Goal: Information Seeking & Learning: Find specific fact

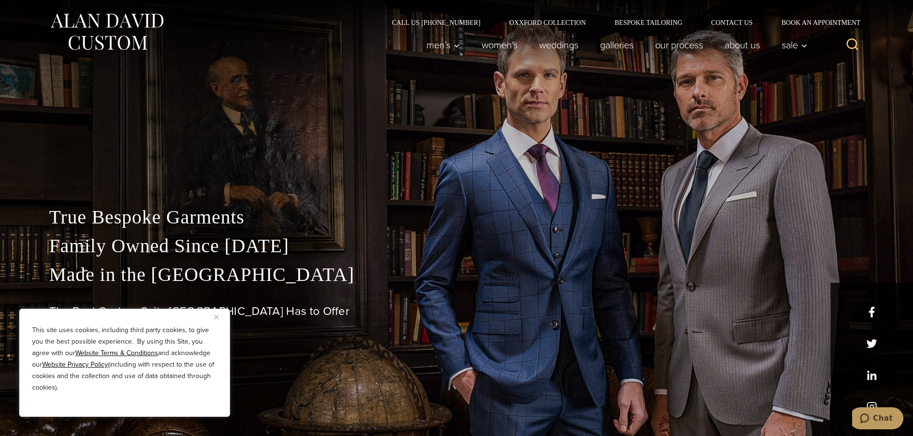
click at [216, 315] on img "Close" at bounding box center [216, 317] width 4 height 4
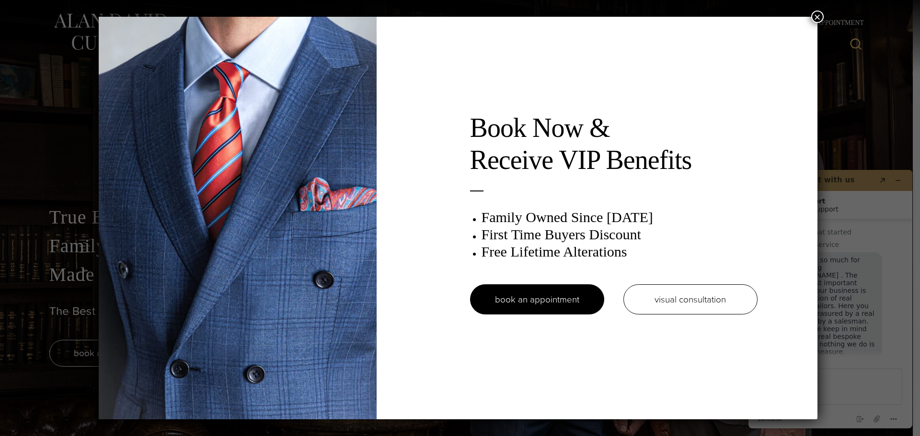
click at [820, 16] on button "×" at bounding box center [817, 17] width 12 height 12
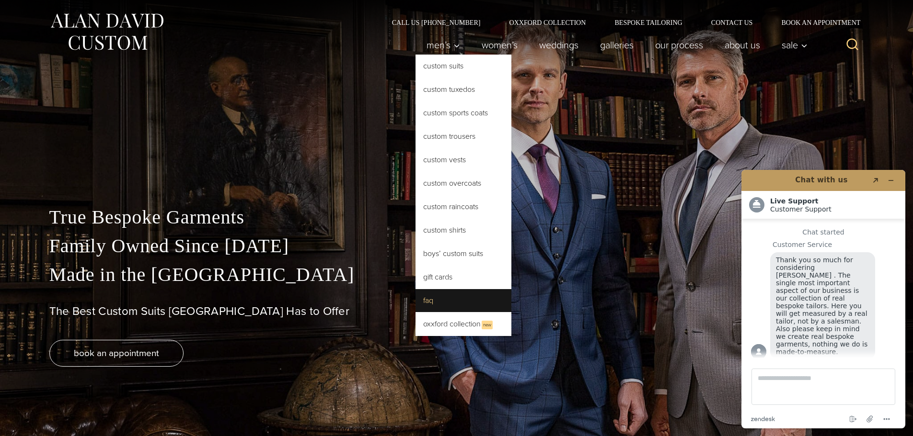
click at [438, 304] on link "FAQ" at bounding box center [463, 300] width 96 height 23
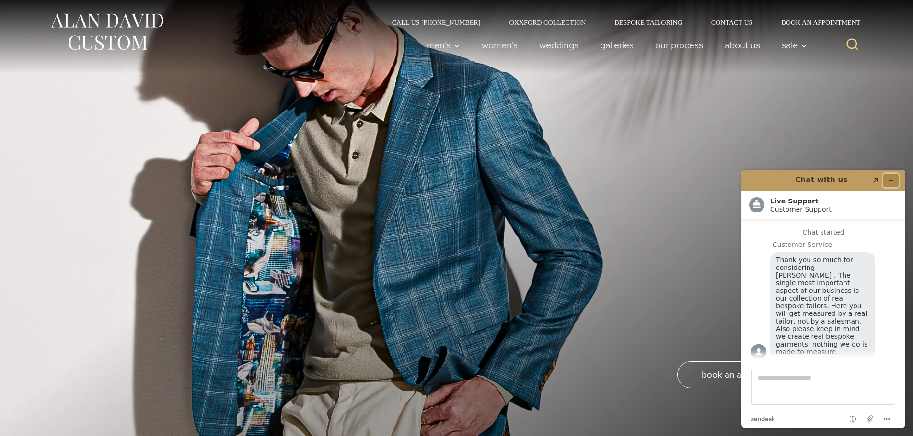
click at [889, 180] on icon "Minimize widget" at bounding box center [890, 180] width 7 height 7
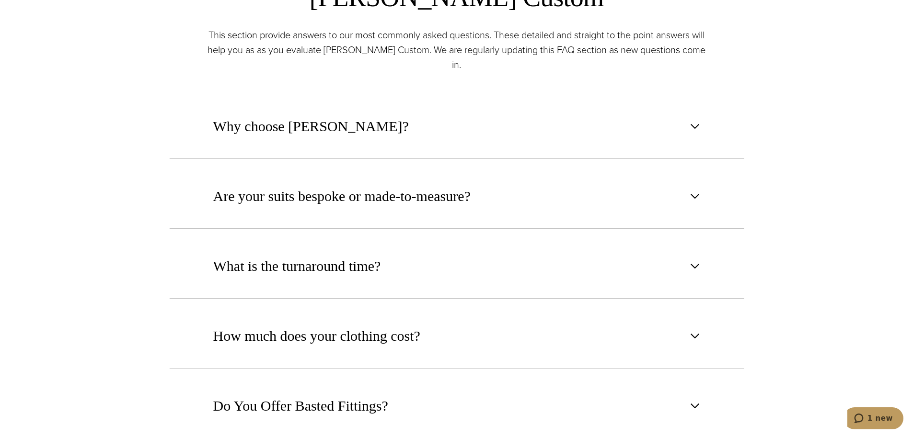
scroll to position [527, 0]
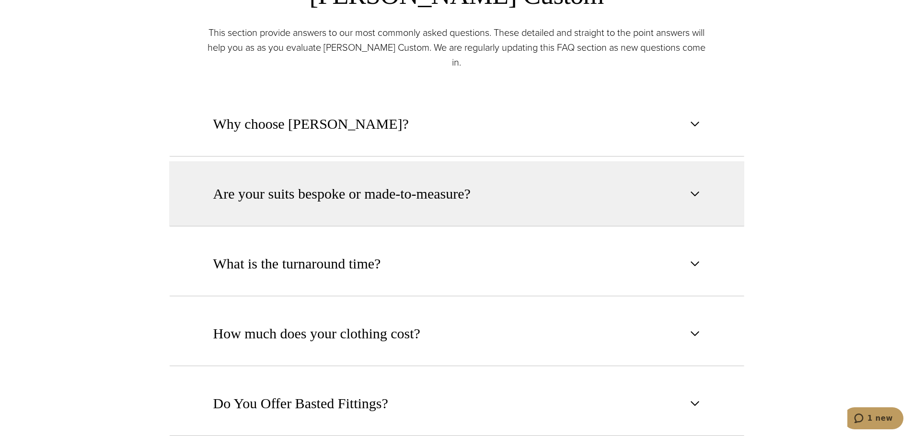
click at [698, 188] on span "button" at bounding box center [694, 193] width 11 height 11
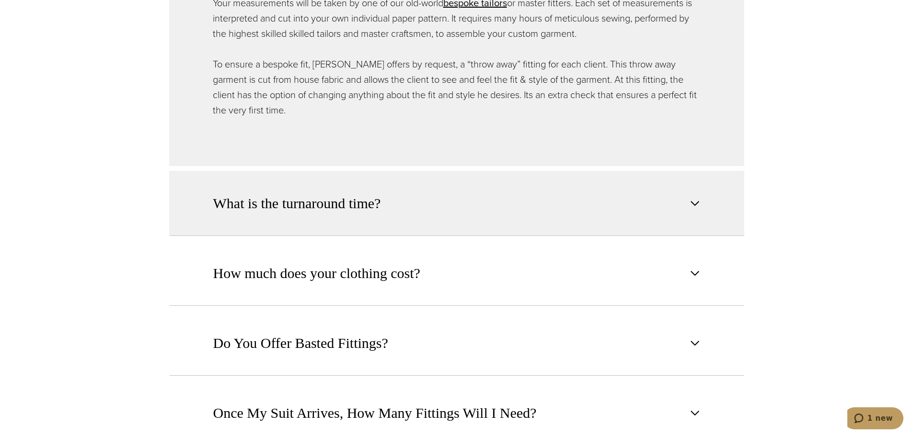
scroll to position [862, 0]
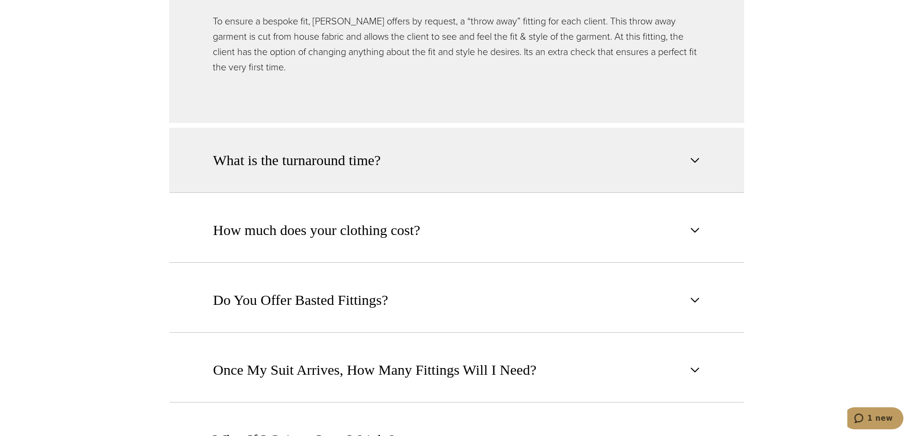
click at [465, 152] on button "What is the turnaround time?" at bounding box center [456, 160] width 575 height 65
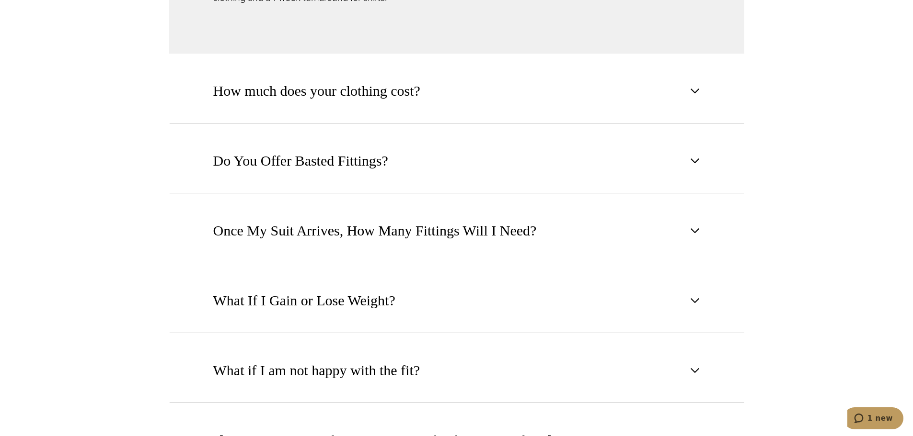
scroll to position [719, 0]
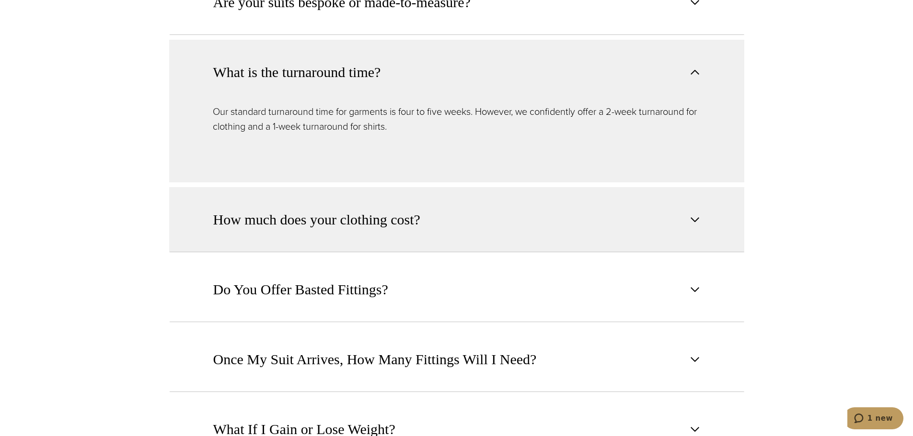
click at [693, 214] on span "button" at bounding box center [694, 219] width 11 height 11
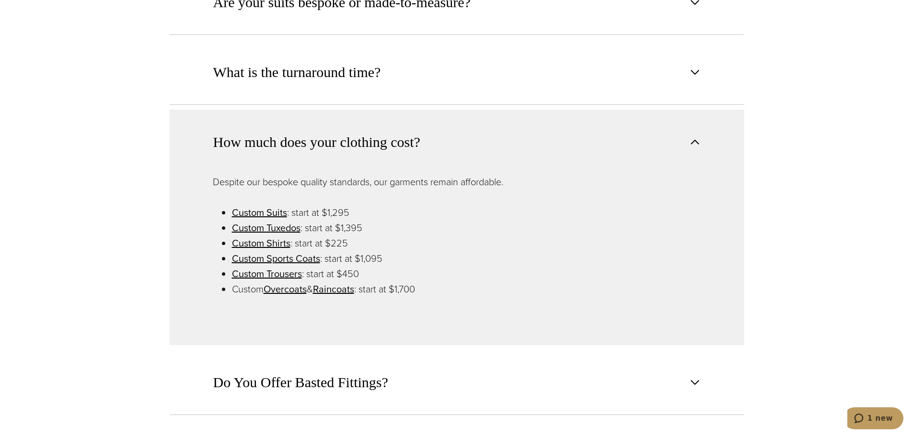
click at [693, 205] on li "Custom Suits : start at $1,295" at bounding box center [466, 212] width 469 height 15
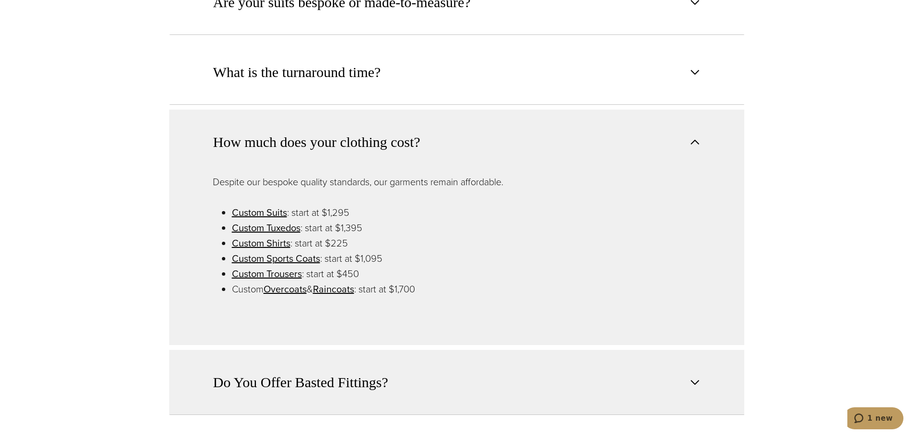
click at [691, 377] on span "button" at bounding box center [694, 382] width 11 height 11
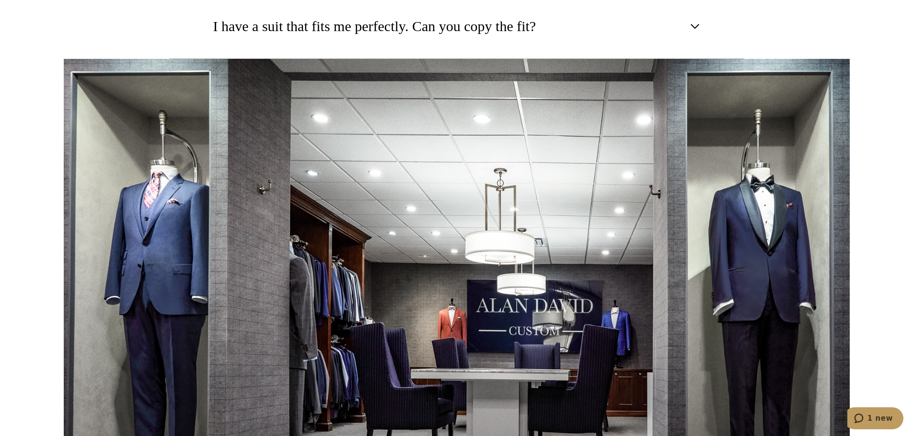
scroll to position [1629, 0]
